Goal: Find specific fact: Find specific fact

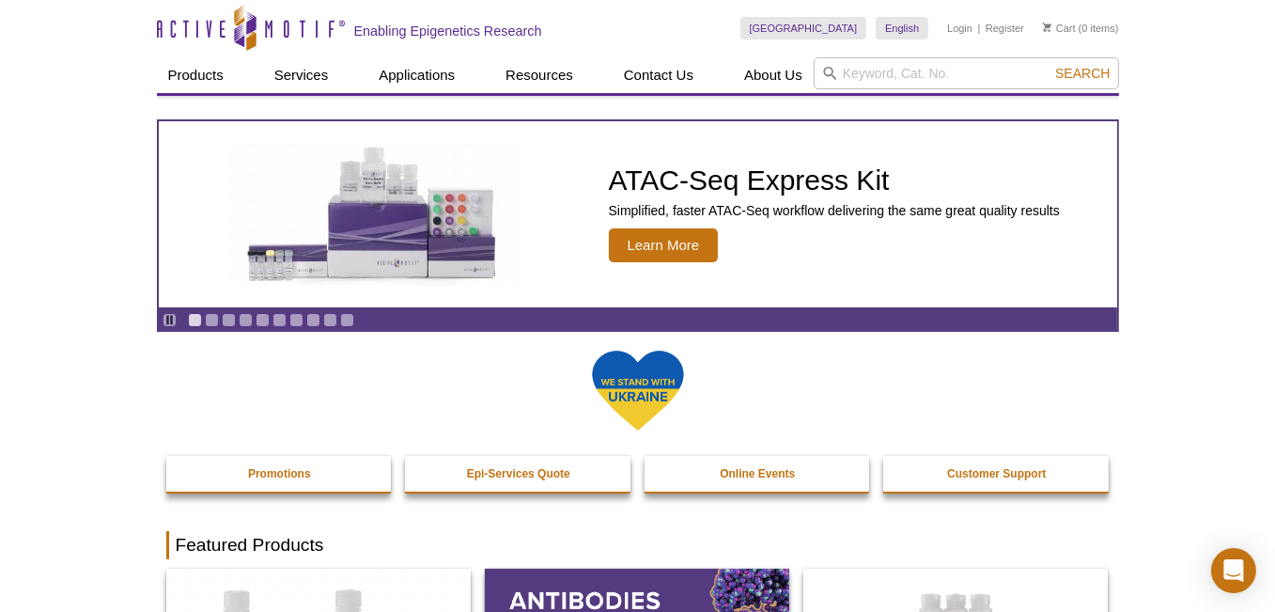
click at [834, 67] on icon at bounding box center [830, 74] width 14 height 14
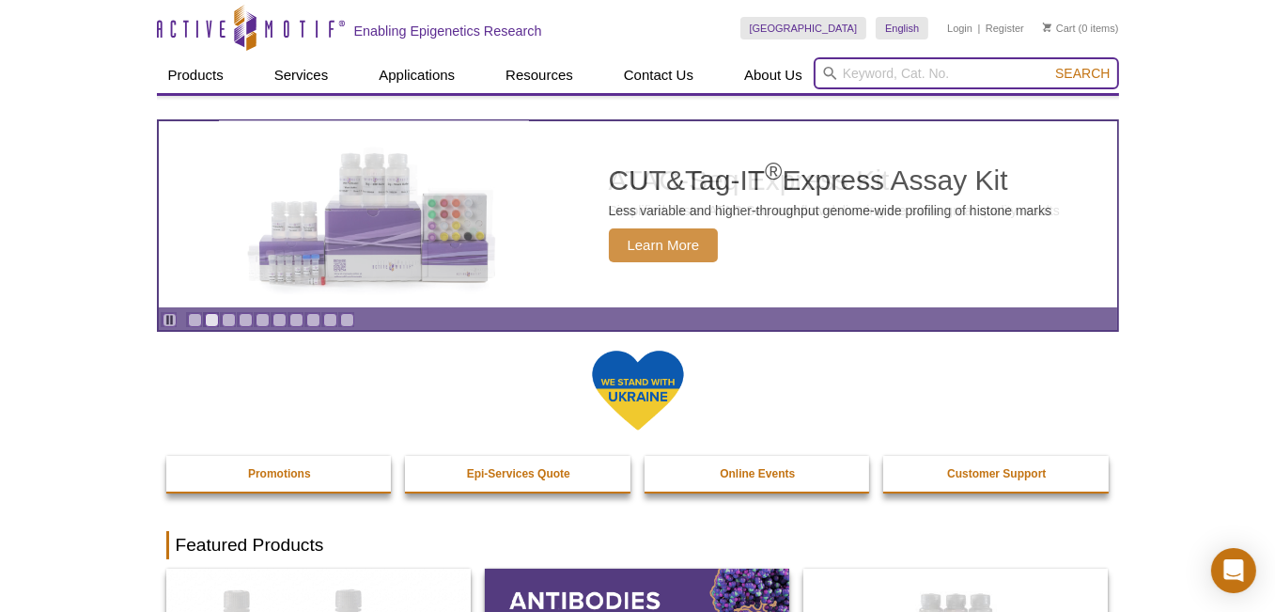
click at [851, 70] on input "search" at bounding box center [966, 73] width 305 height 32
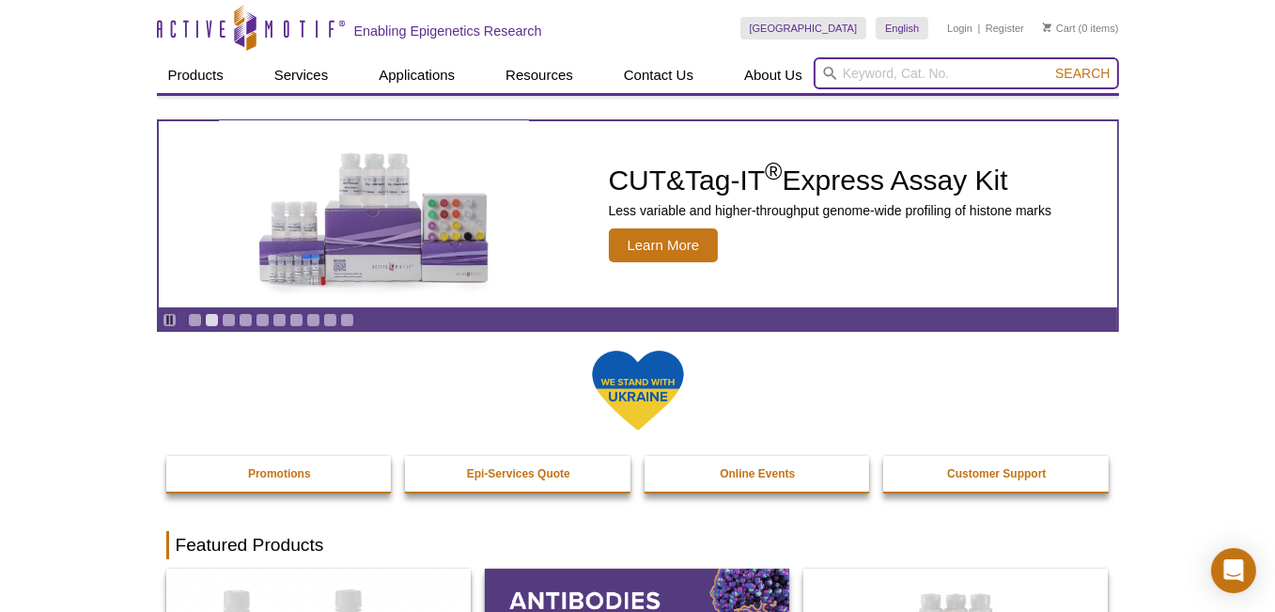
paste input "39062"
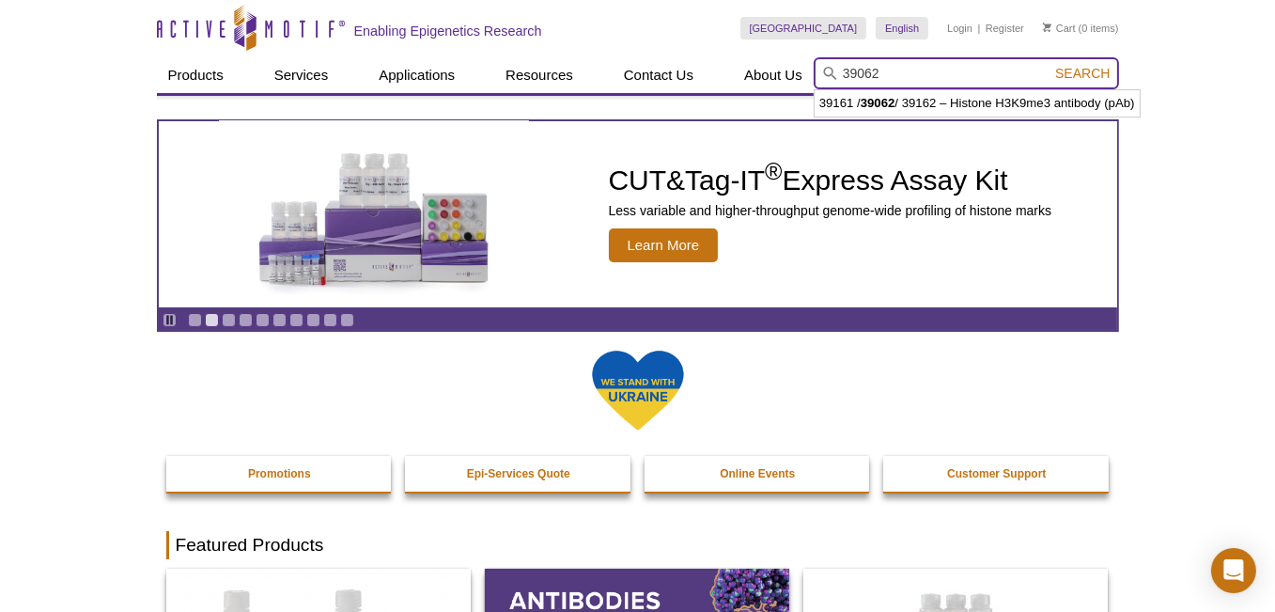
type input "39062"
click at [1050, 65] on button "Search" at bounding box center [1083, 73] width 66 height 17
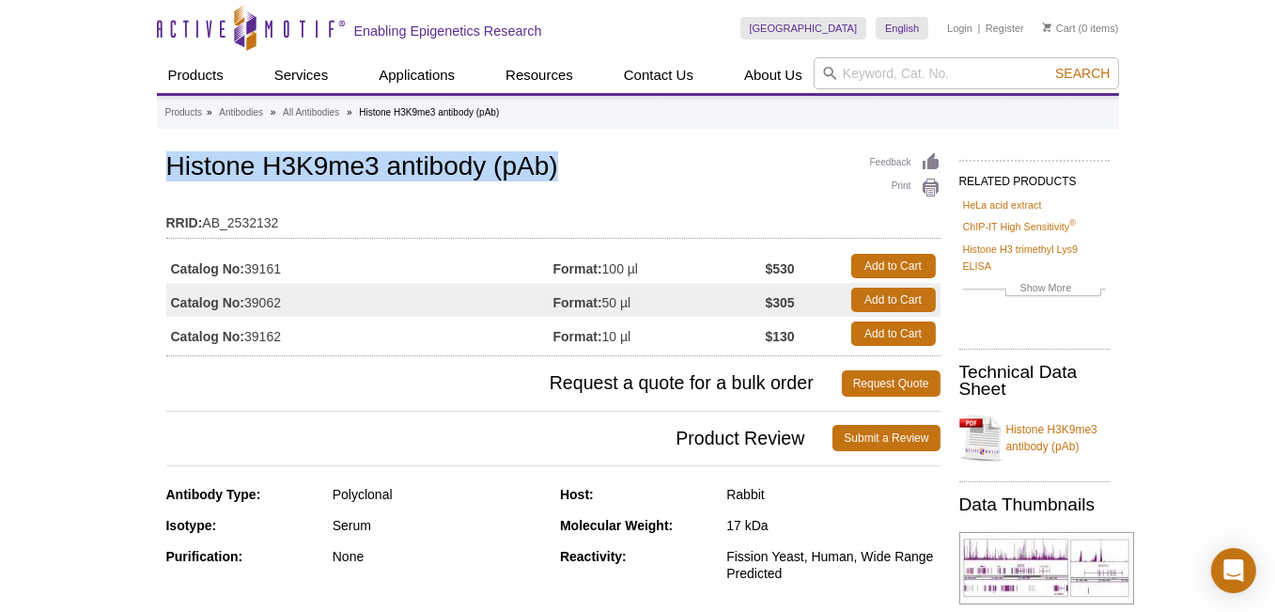
drag, startPoint x: 620, startPoint y: 180, endPoint x: 161, endPoint y: 179, distance: 459.6
copy h1 "Histone H3K9me3 antibody (pAb)"
drag, startPoint x: 295, startPoint y: 303, endPoint x: 249, endPoint y: 308, distance: 46.4
click at [249, 308] on td "Catalog No: 39062" at bounding box center [359, 300] width 387 height 34
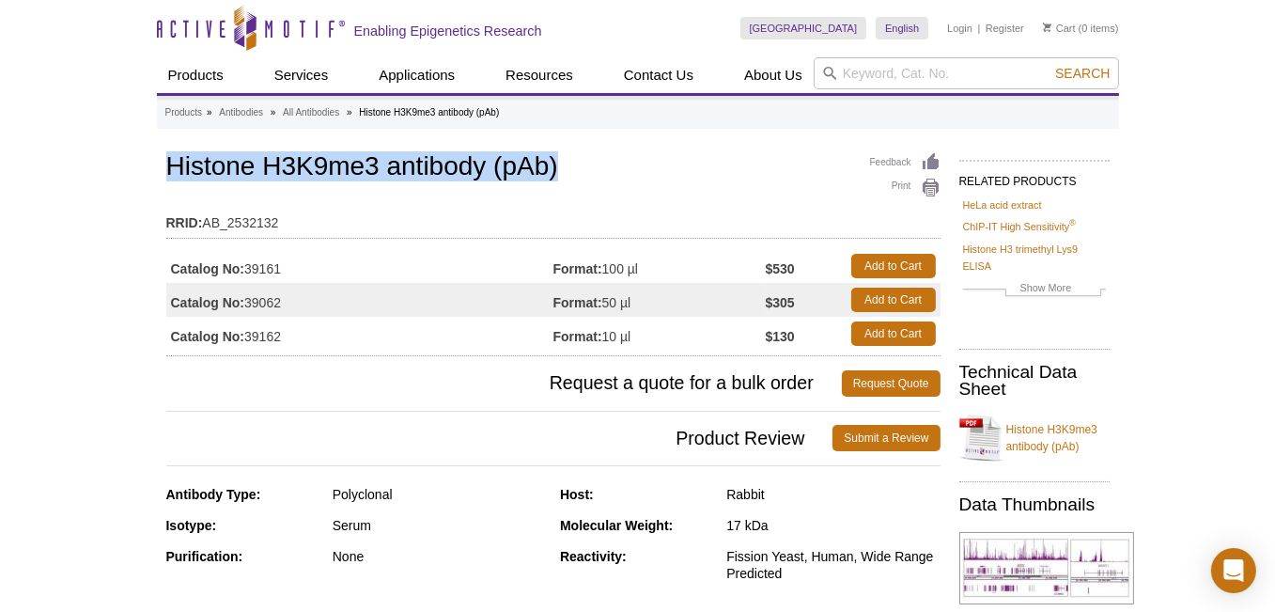
copy td "39062"
